Goal: Check status: Check status

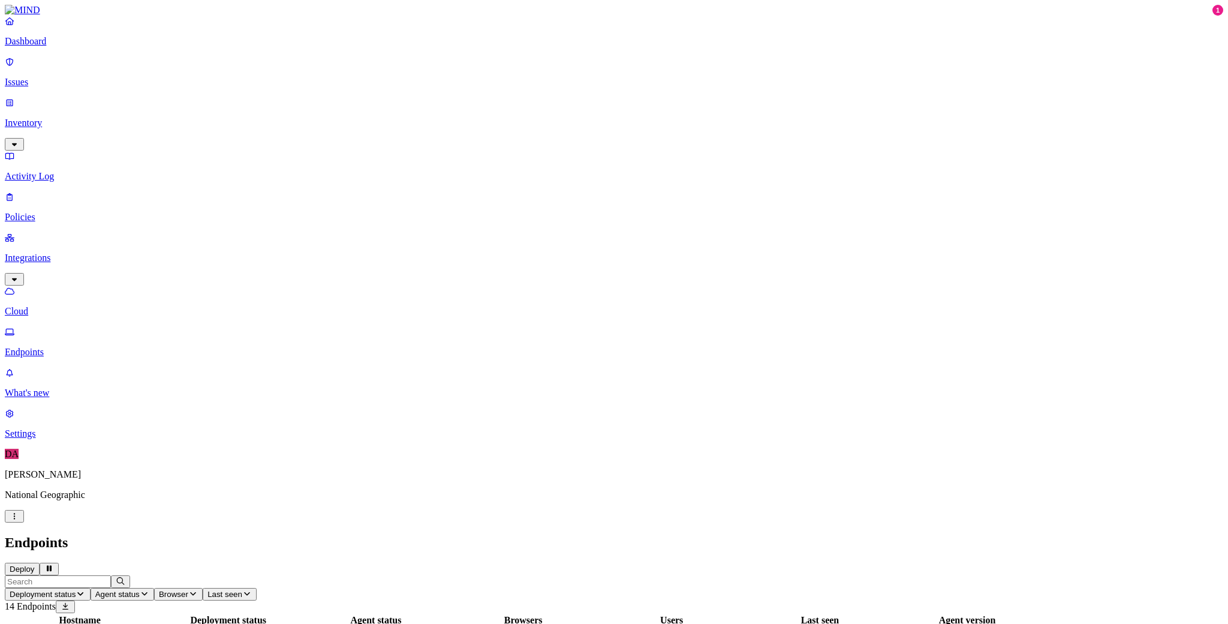
click at [751, 534] on div "Endpoints Deploy" at bounding box center [614, 554] width 1219 height 41
click at [48, 47] on p "Dashboard" at bounding box center [614, 41] width 1219 height 11
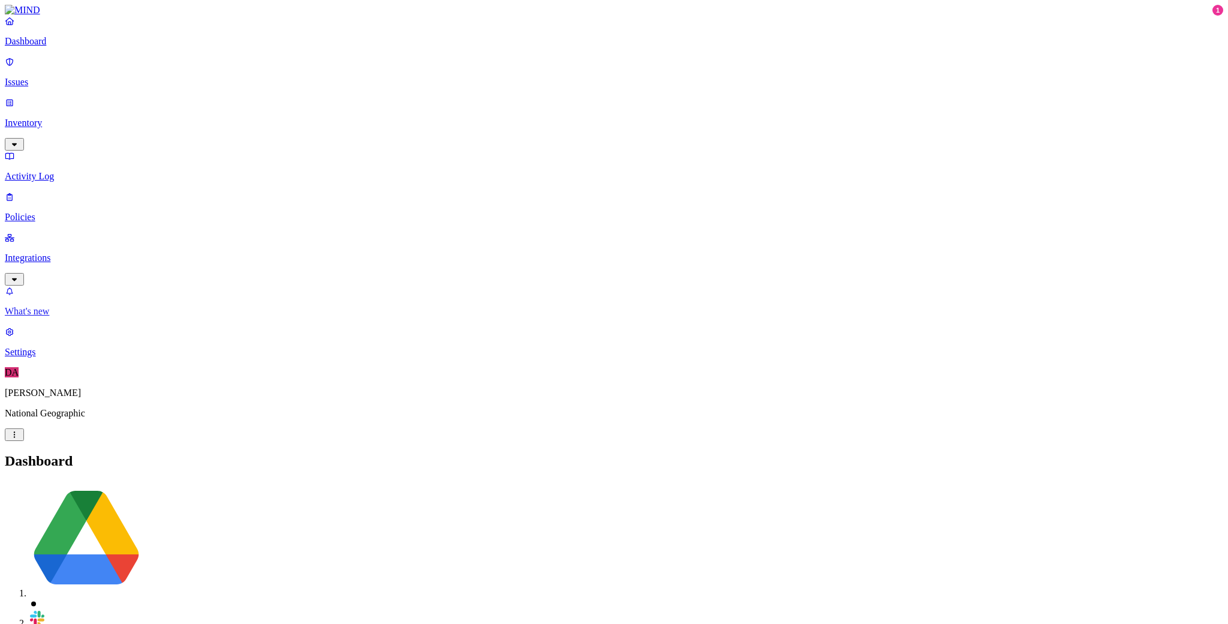
click at [71, 317] on p "What's new" at bounding box center [614, 311] width 1219 height 11
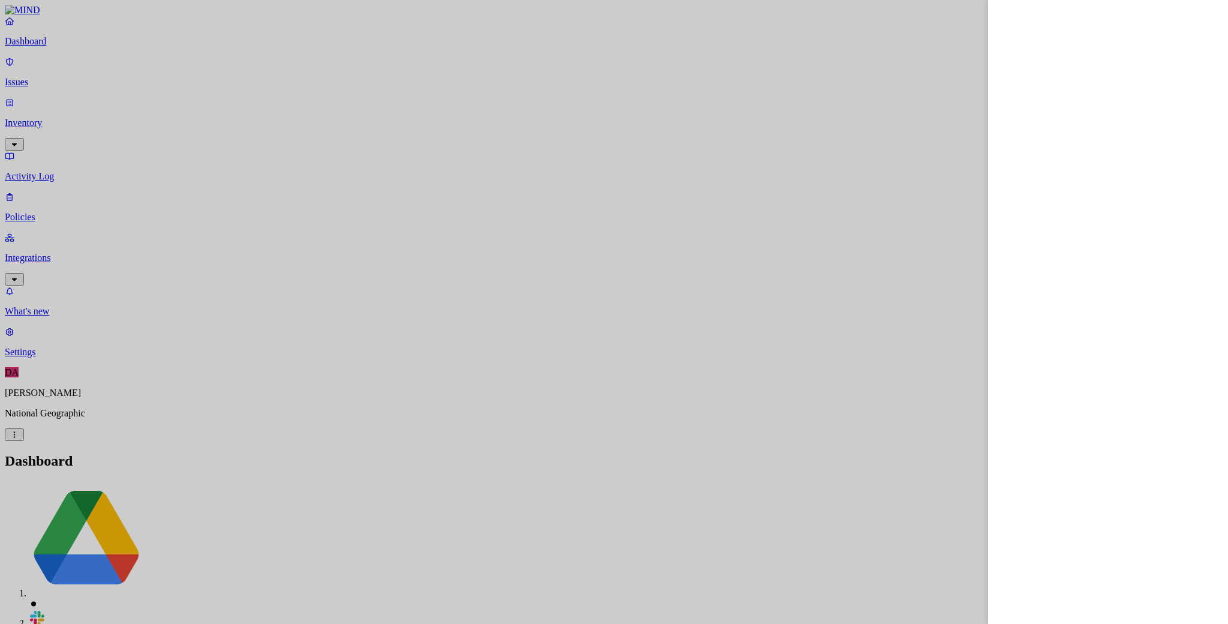
click at [37, 155] on div at bounding box center [614, 312] width 1228 height 624
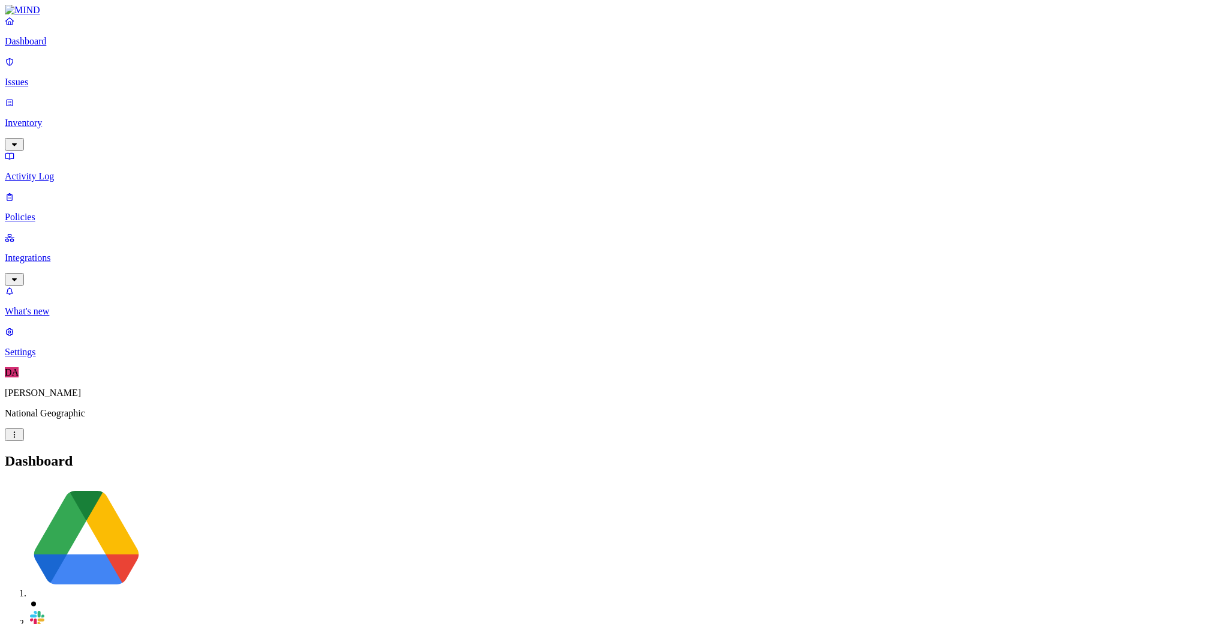
click at [37, 155] on div at bounding box center [614, 312] width 1228 height 624
click at [37, 252] on p "Integrations" at bounding box center [614, 257] width 1219 height 11
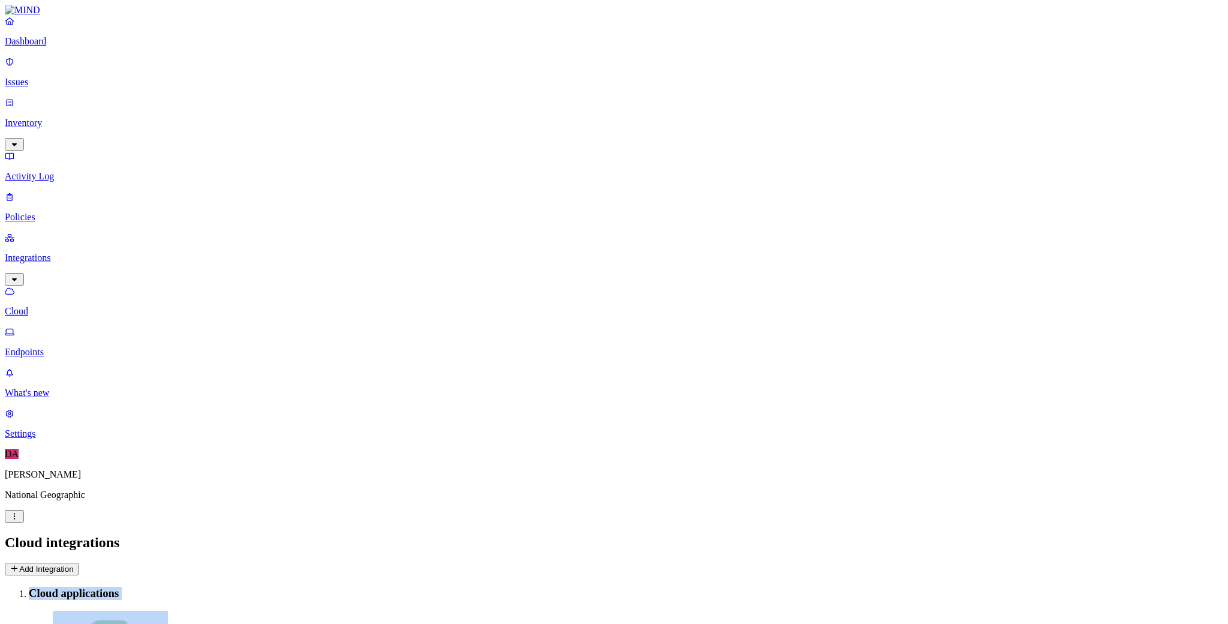
click at [69, 347] on p "Endpoints" at bounding box center [614, 352] width 1219 height 11
